Goal: Transaction & Acquisition: Book appointment/travel/reservation

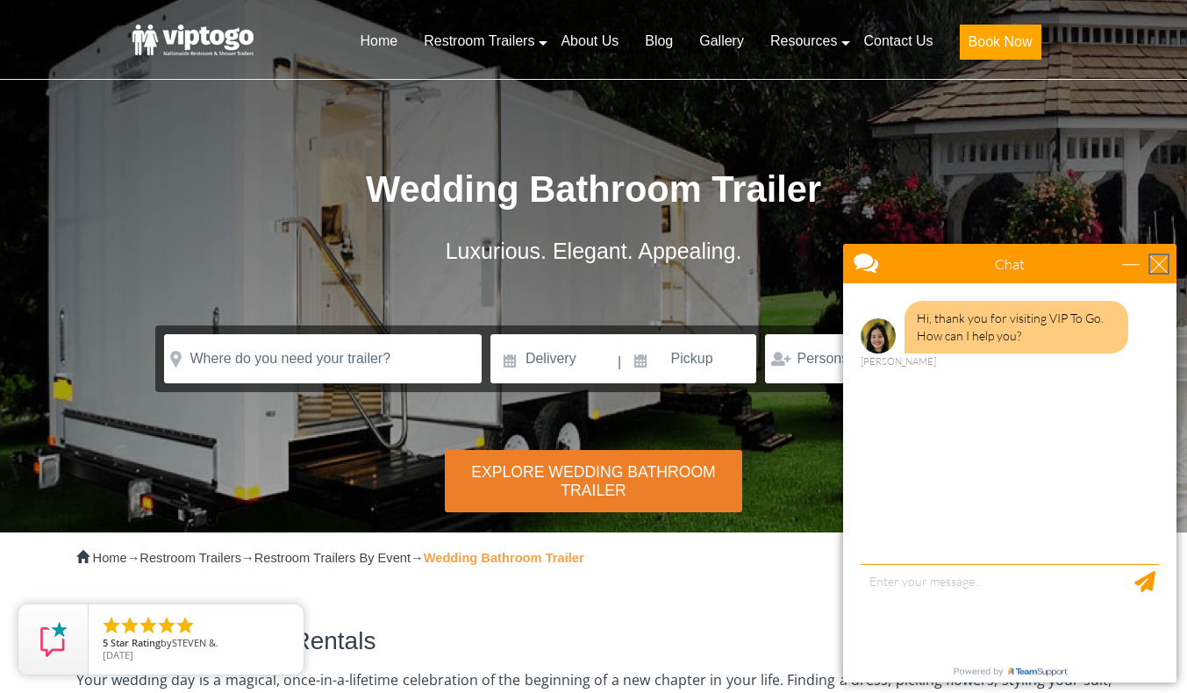
click at [1151, 255] on div "close" at bounding box center [1159, 264] width 18 height 18
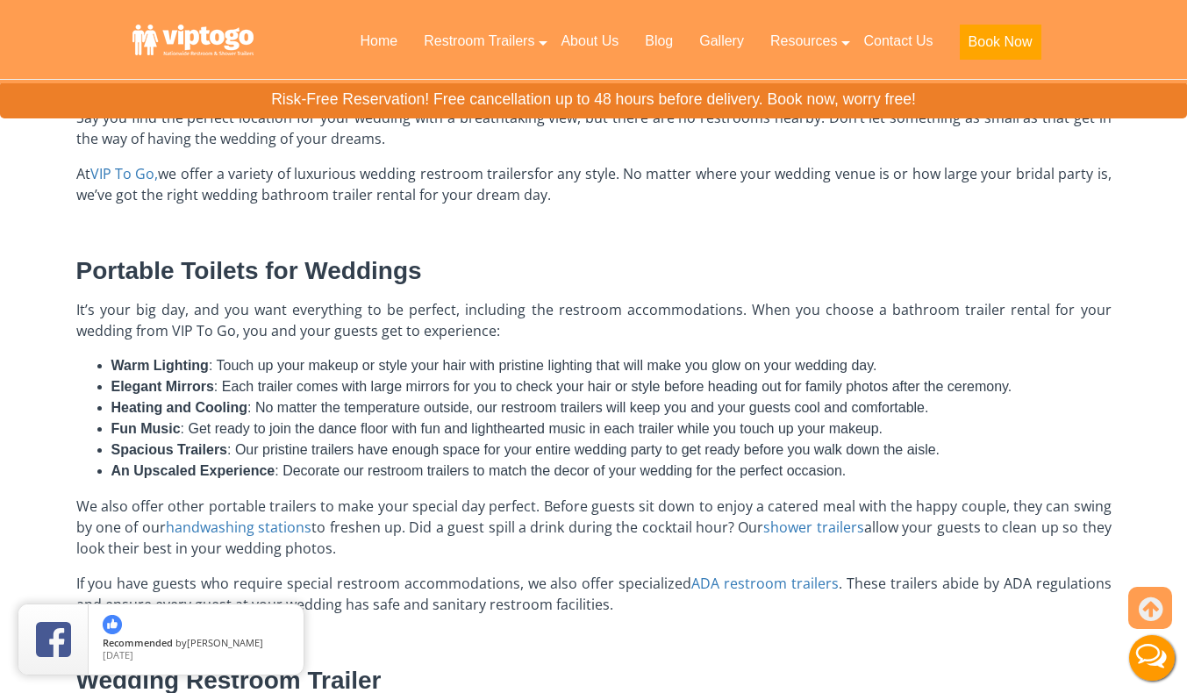
scroll to position [619, 0]
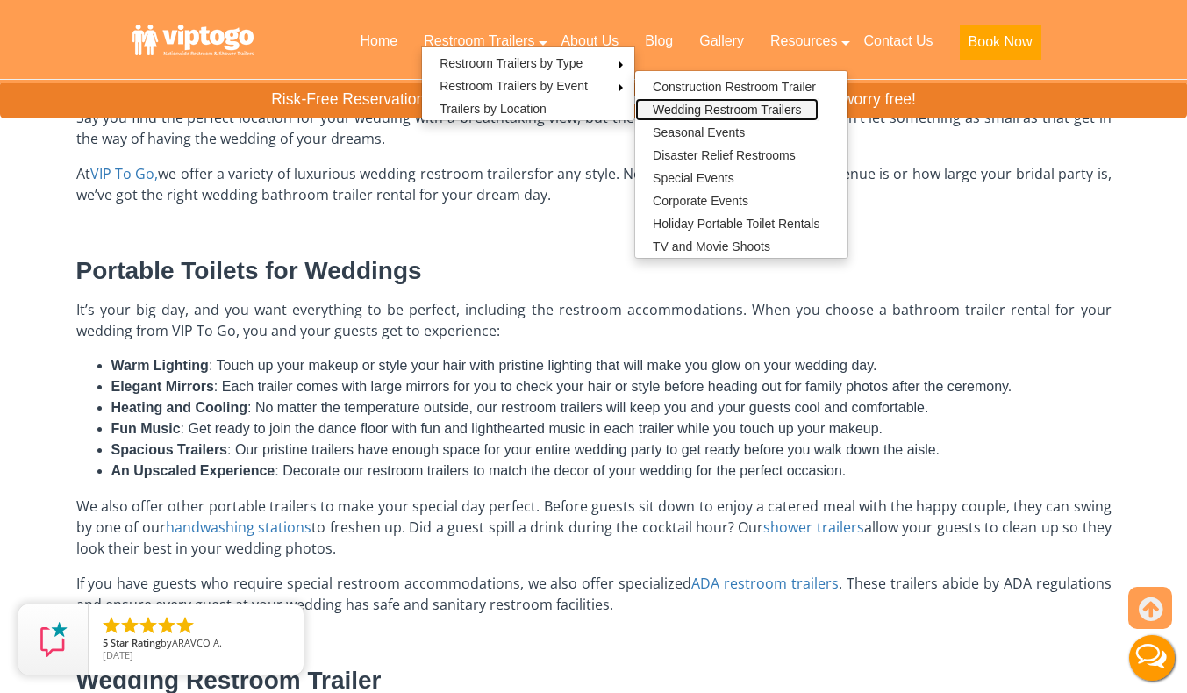
click at [686, 115] on link "Wedding Restroom Trailers" at bounding box center [726, 109] width 183 height 23
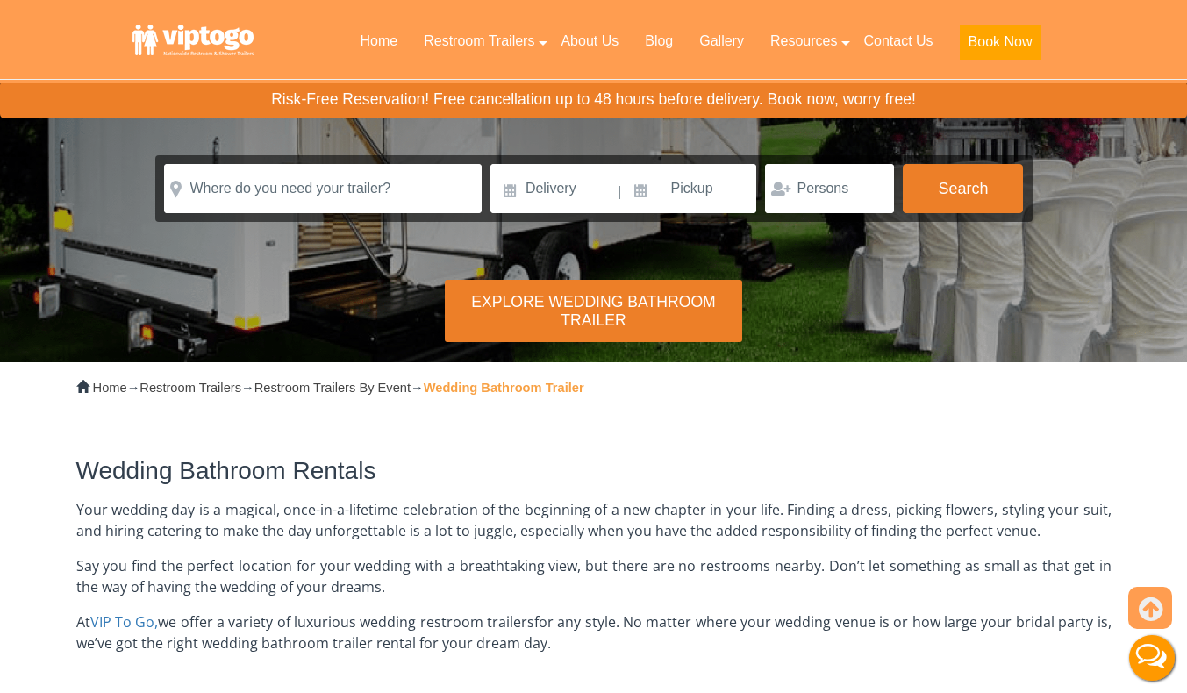
scroll to position [288, 0]
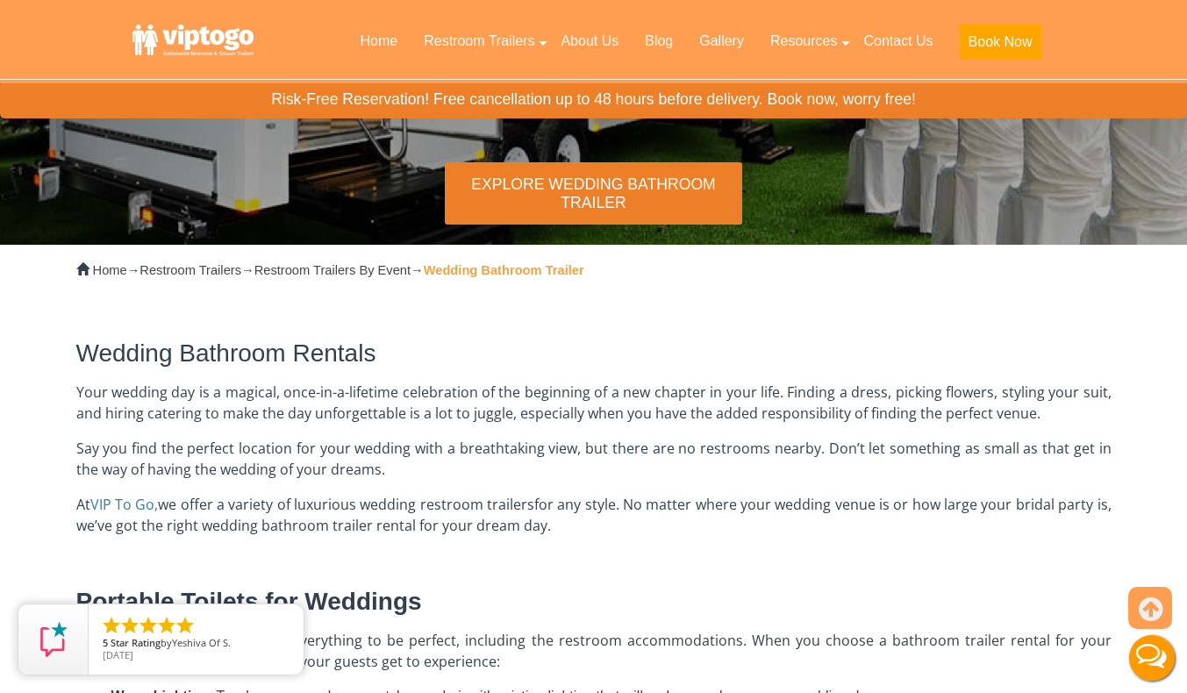
click at [612, 179] on div "Explore Wedding Bathroom Trailer" at bounding box center [593, 193] width 297 height 62
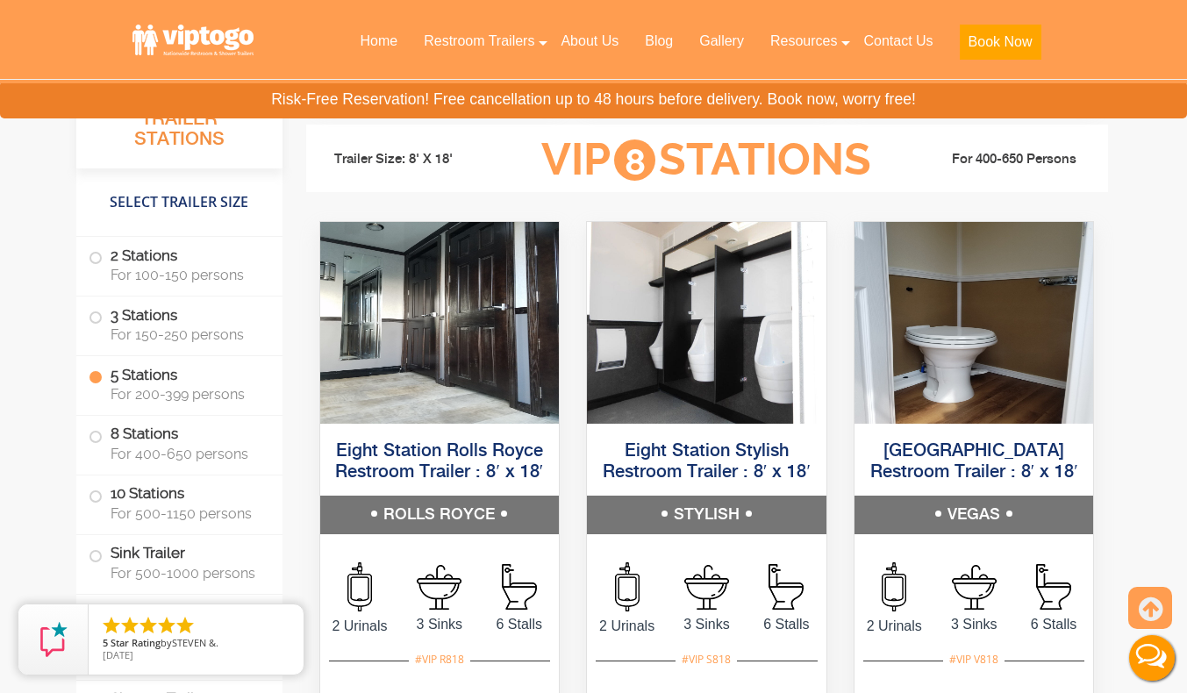
scroll to position [4201, 0]
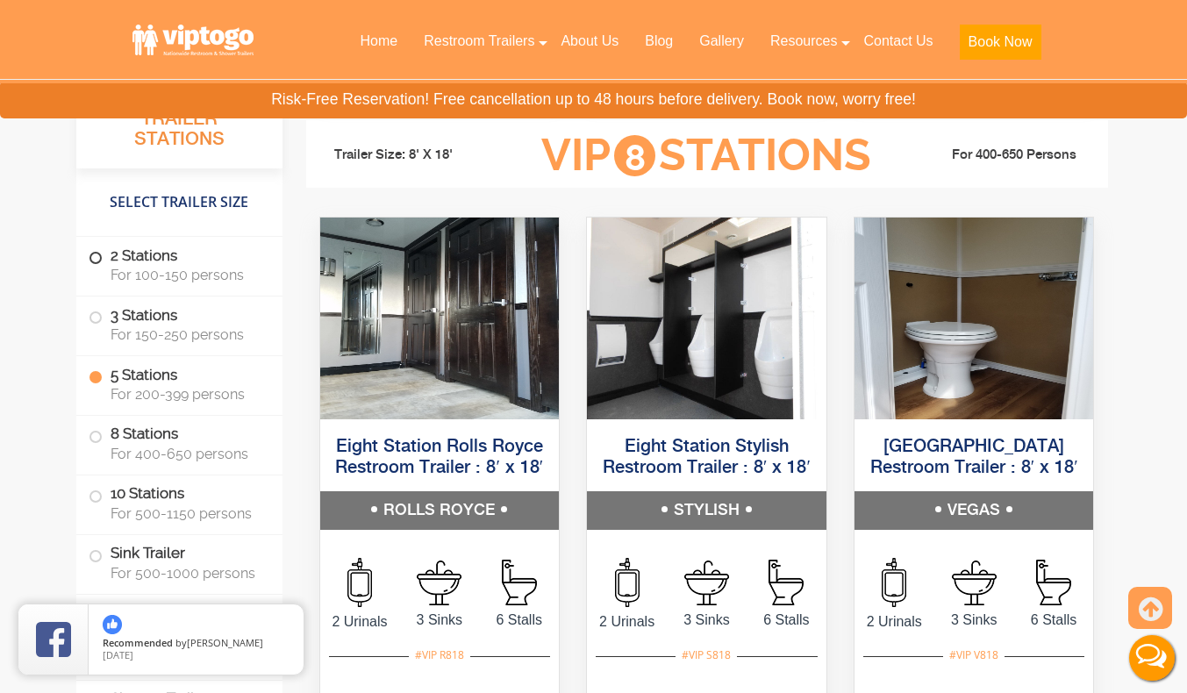
click at [151, 251] on label "2 Stations For 100-150 persons" at bounding box center [180, 265] width 182 height 54
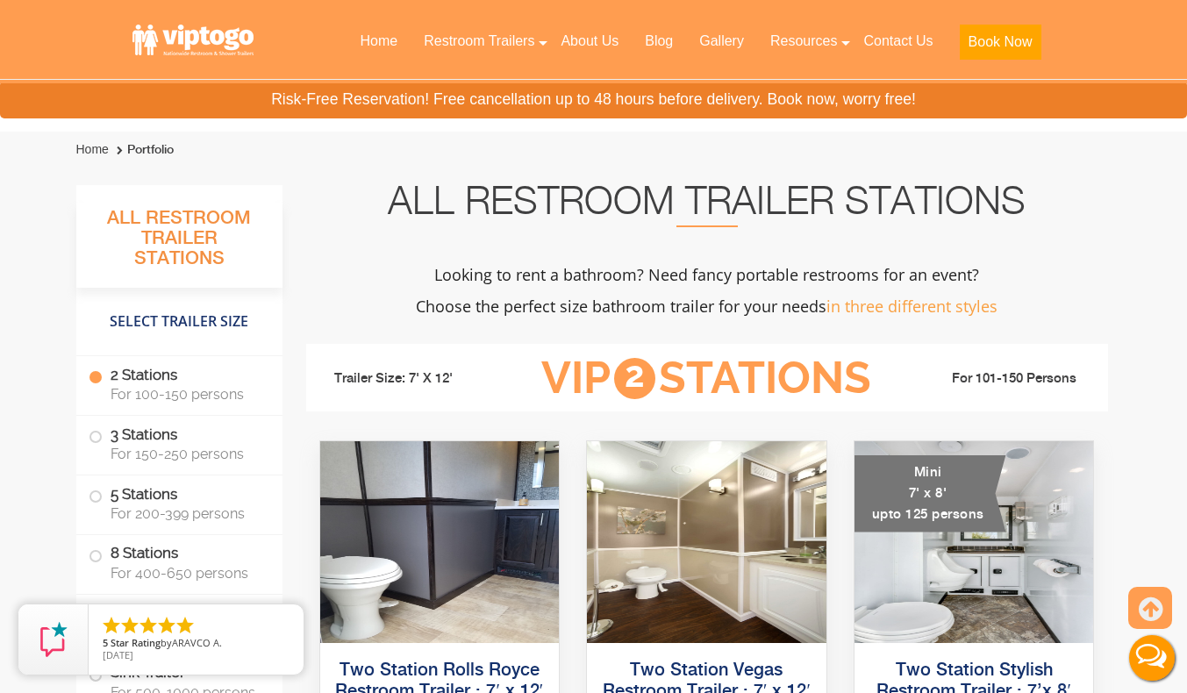
scroll to position [1474, 0]
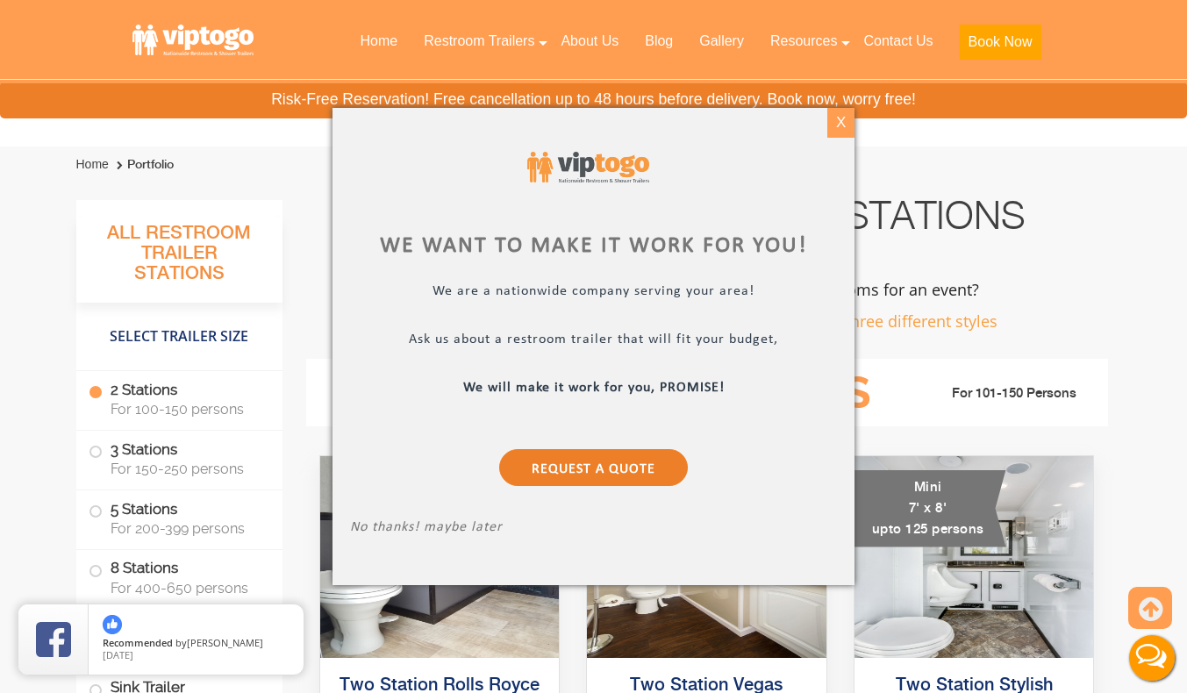
click at [845, 131] on div "X" at bounding box center [840, 123] width 27 height 30
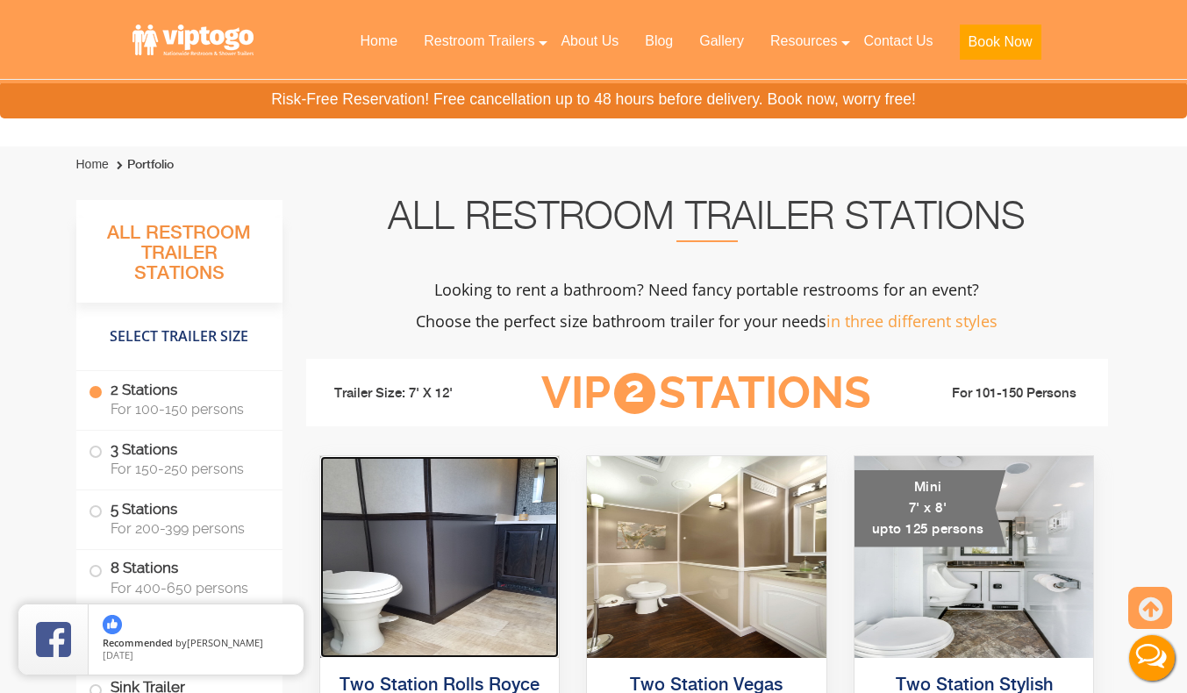
click at [385, 610] on img at bounding box center [440, 557] width 240 height 202
